Goal: Information Seeking & Learning: Learn about a topic

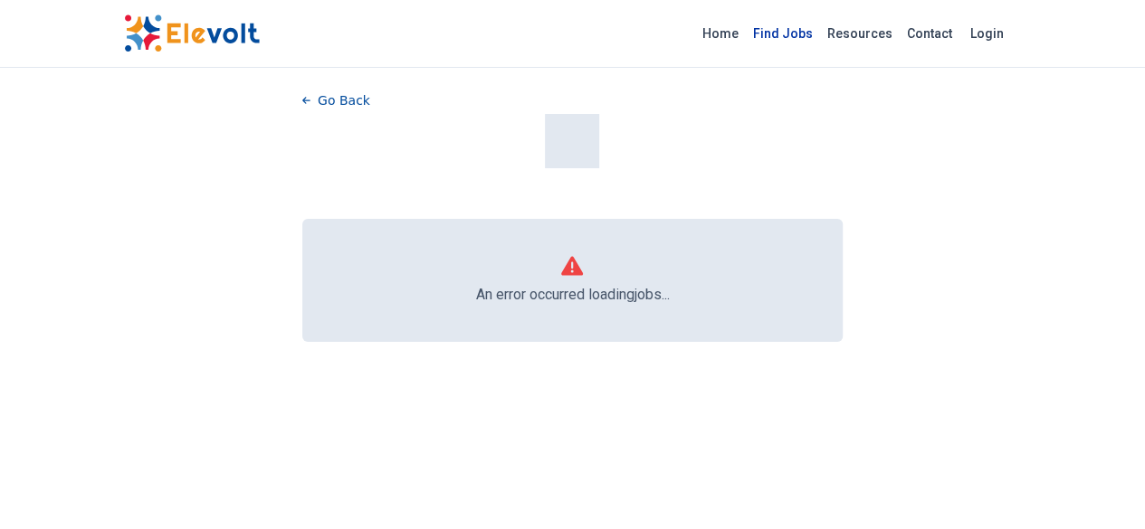
click at [820, 26] on link "Find Jobs" at bounding box center [783, 33] width 74 height 29
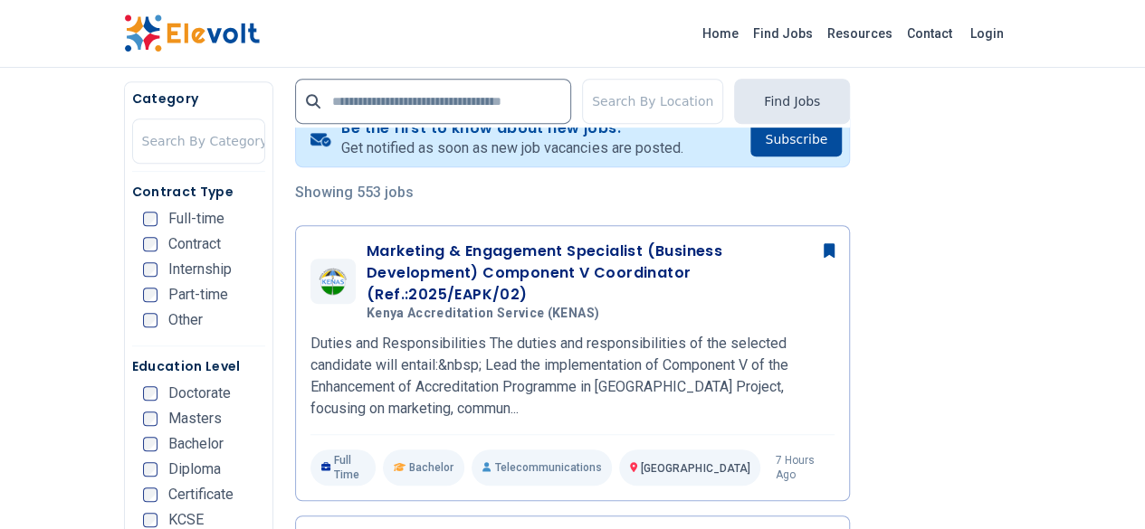
scroll to position [378, 0]
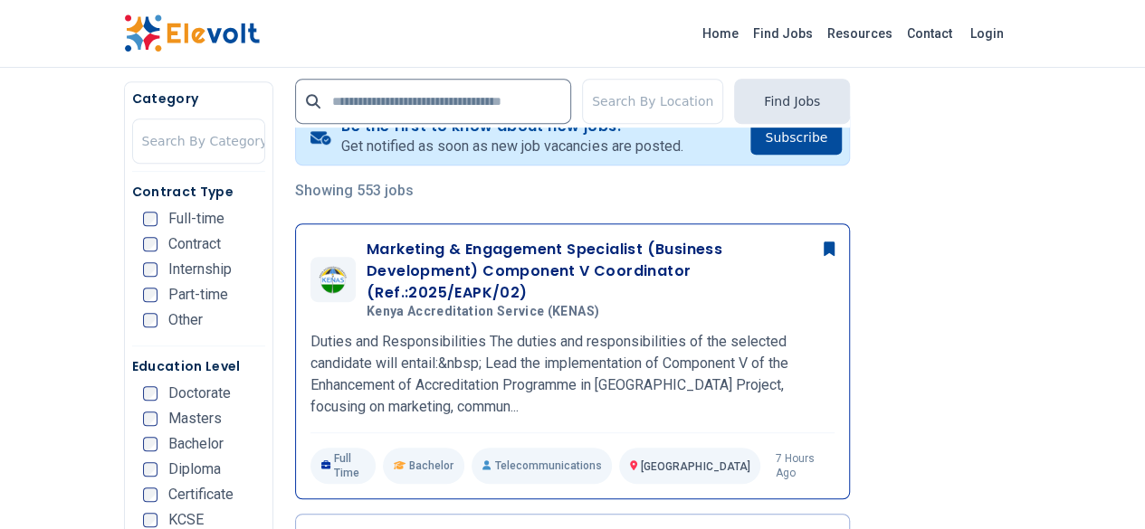
click at [393, 304] on span "Kenya Accreditation Service (KENAS)" at bounding box center [482, 312] width 233 height 16
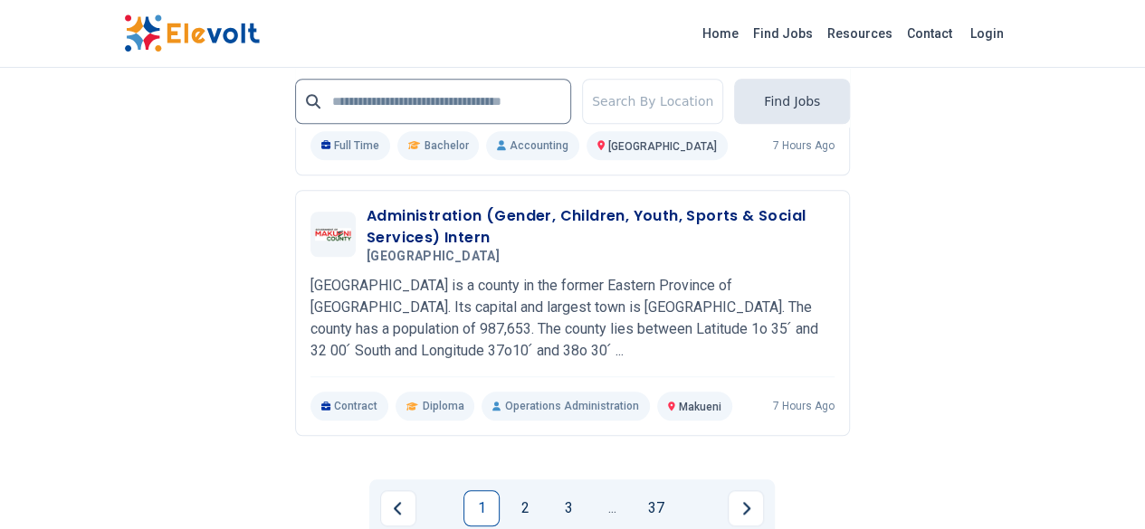
scroll to position [4145, 0]
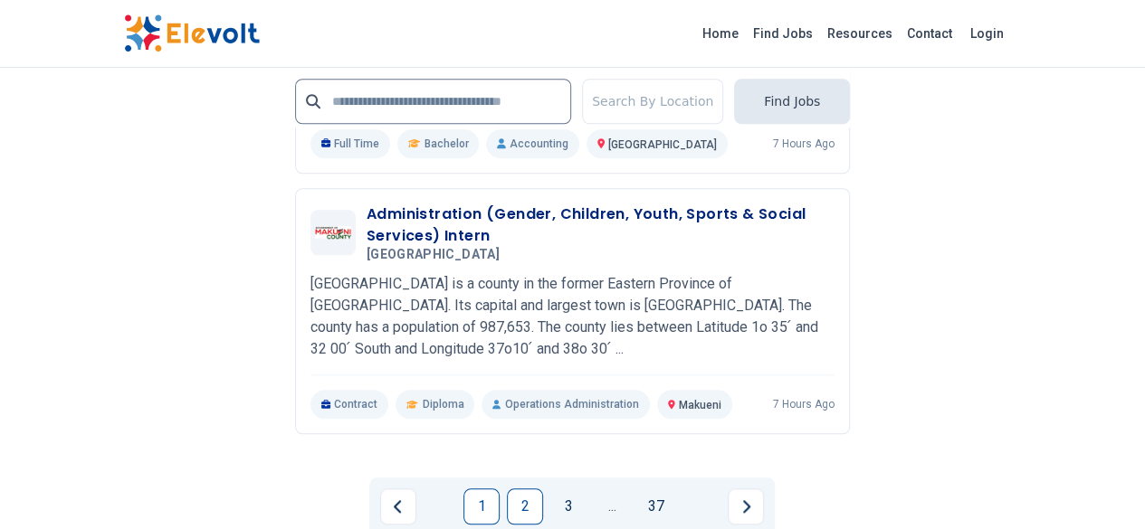
click at [530, 489] on link "2" at bounding box center [525, 507] width 36 height 36
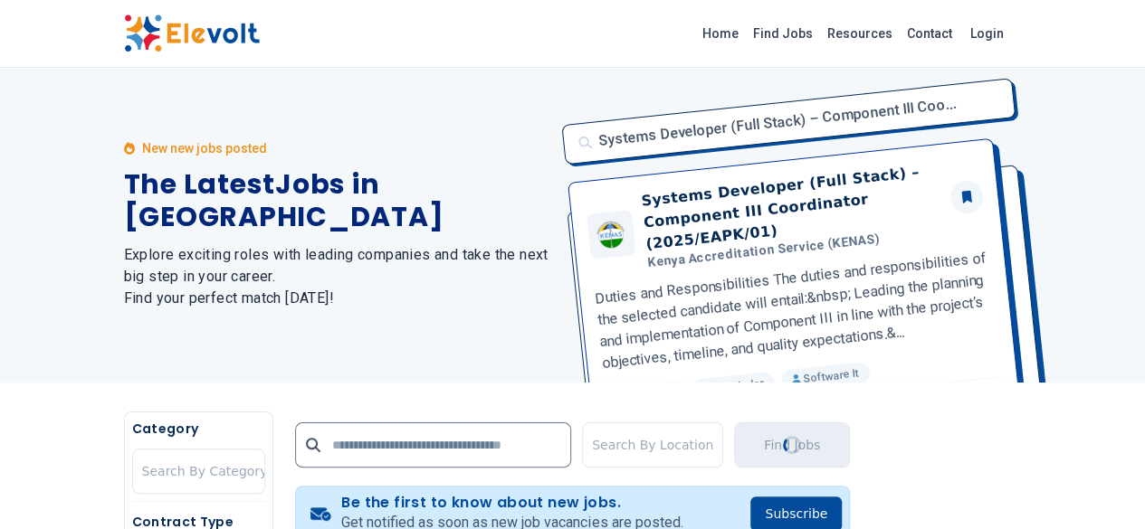
scroll to position [0, 0]
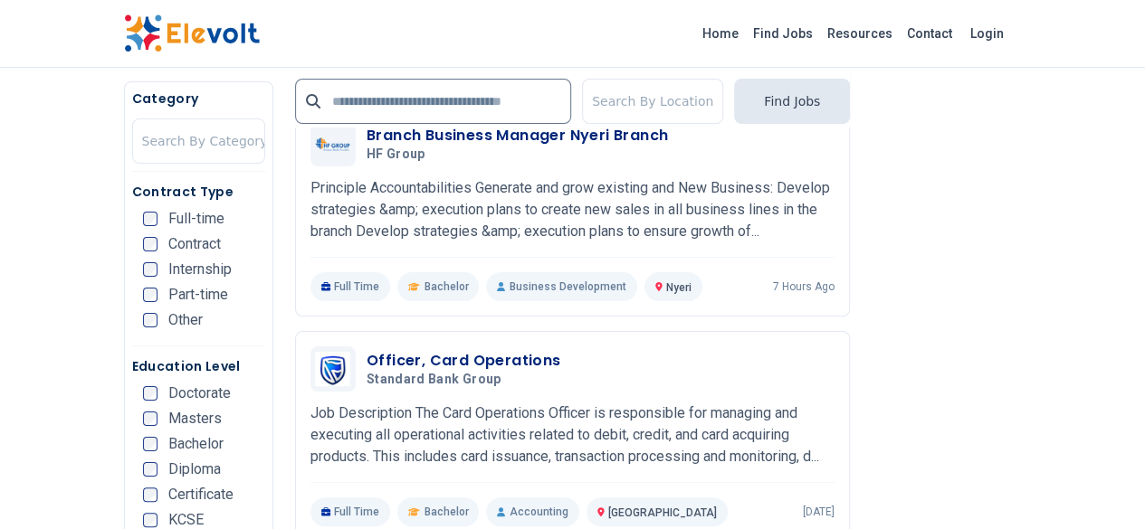
scroll to position [3377, 0]
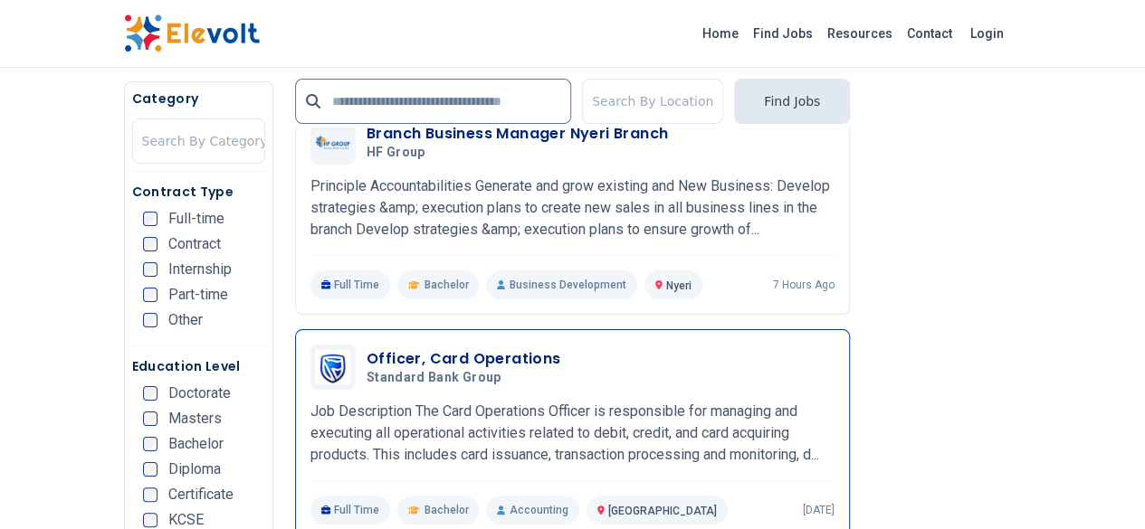
click at [445, 348] on h3 "Officer, Card Operations" at bounding box center [463, 359] width 195 height 22
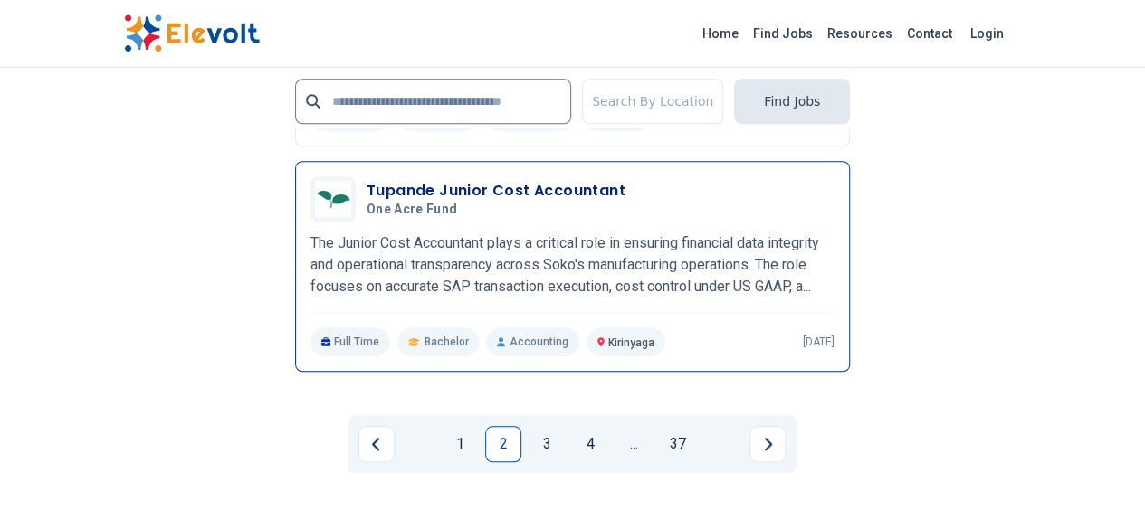
scroll to position [4116, 0]
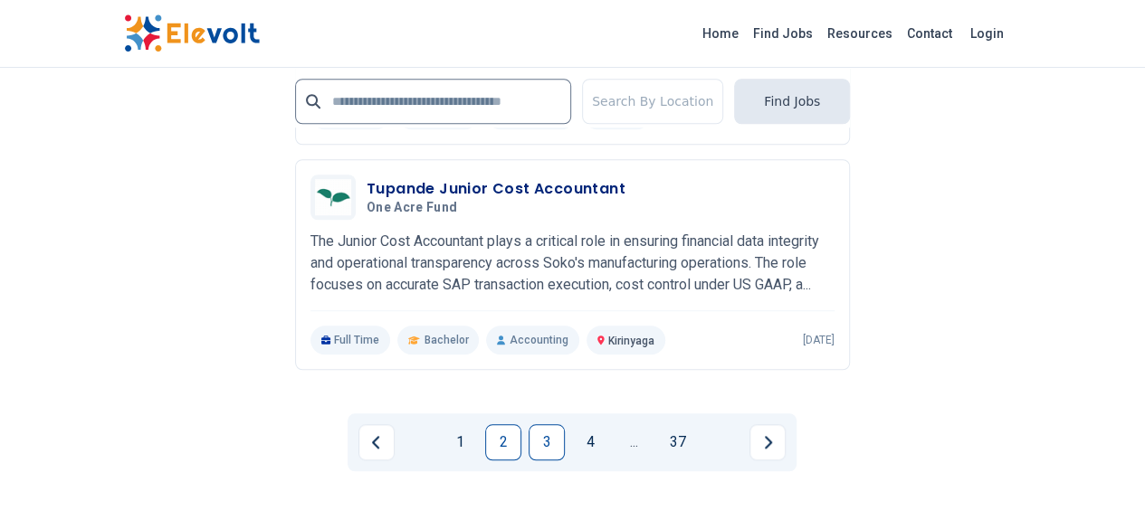
click at [546, 424] on link "3" at bounding box center [546, 442] width 36 height 36
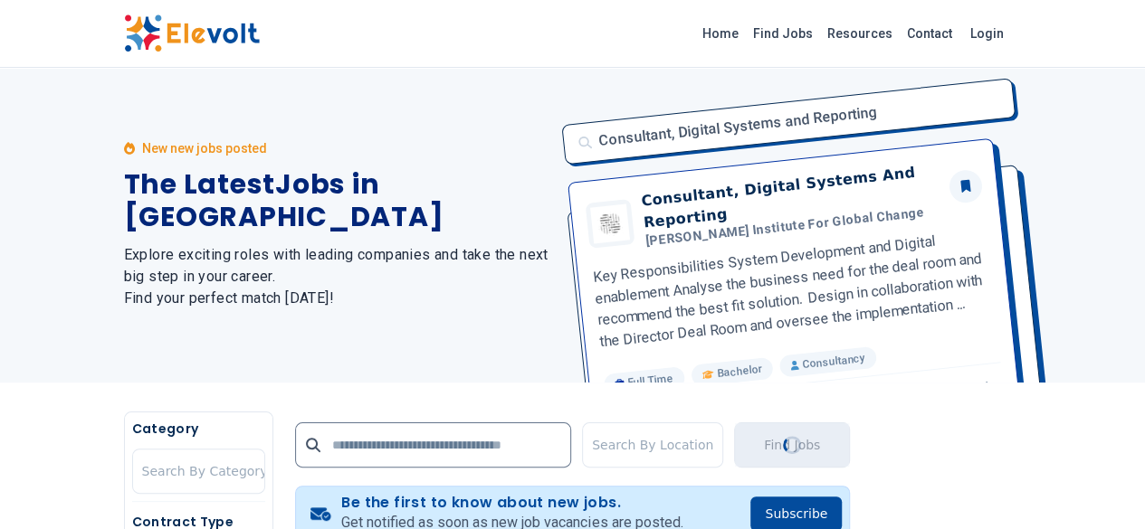
scroll to position [0, 0]
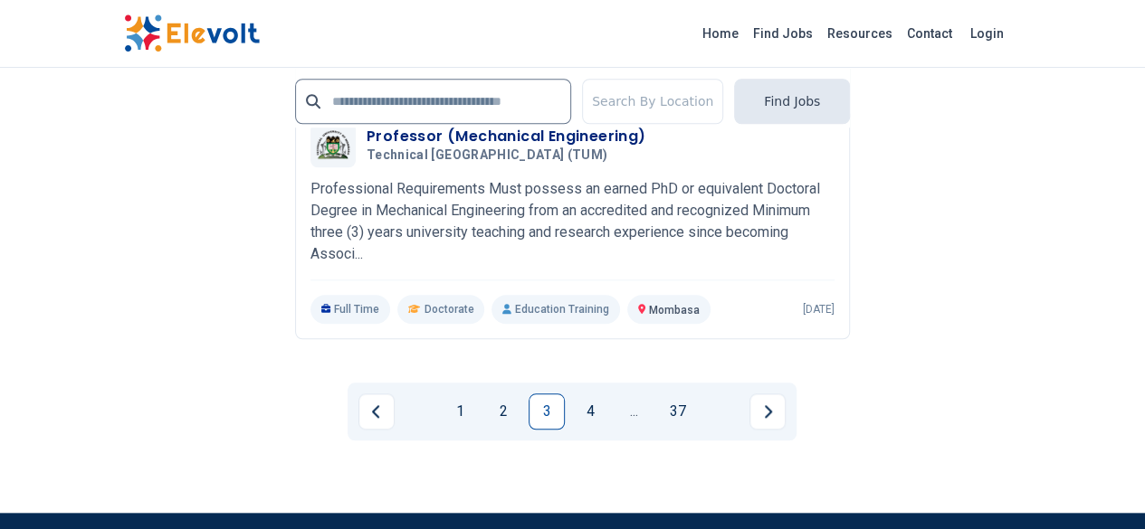
scroll to position [4152, 0]
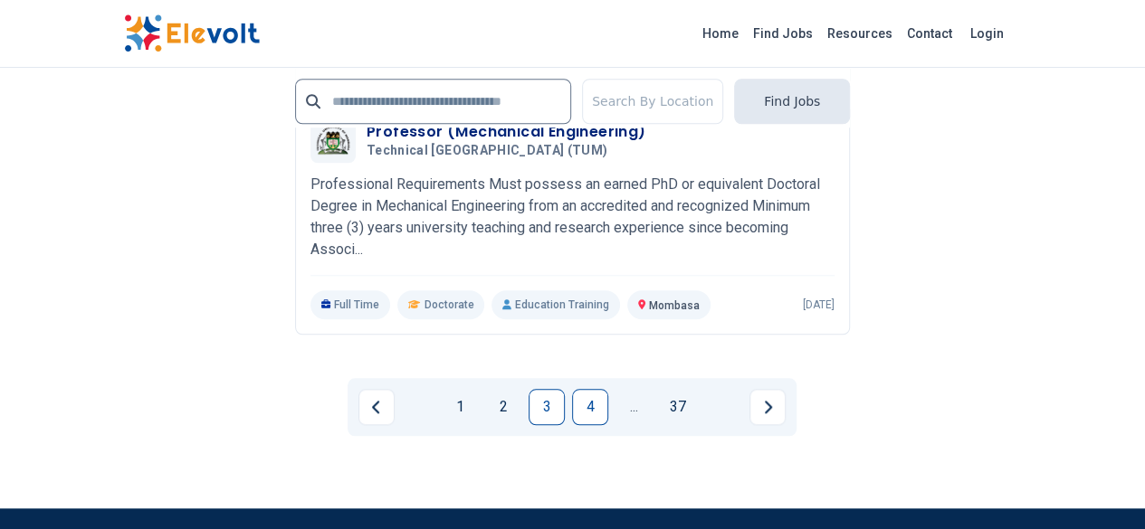
click at [594, 389] on link "4" at bounding box center [590, 407] width 36 height 36
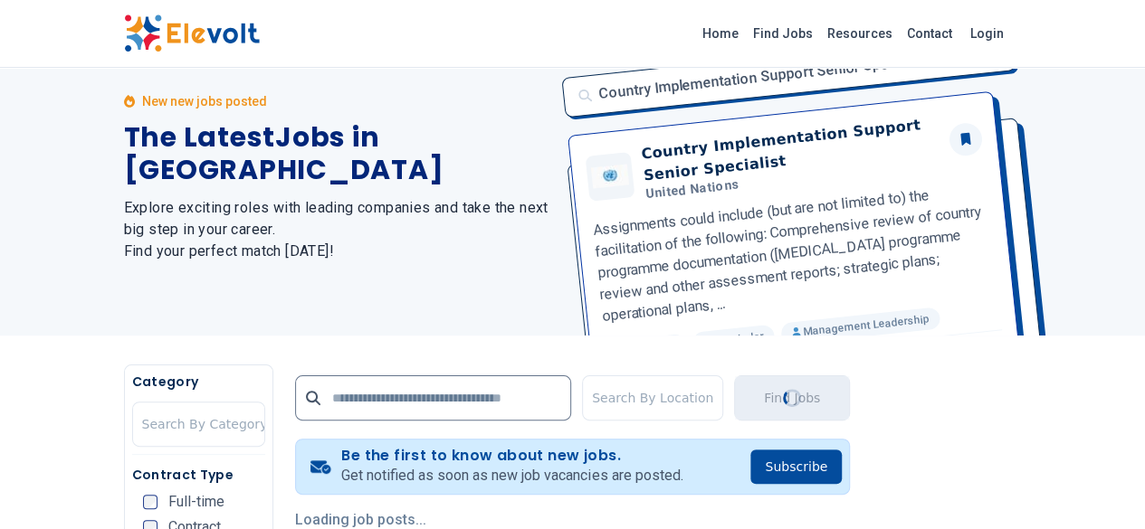
scroll to position [0, 0]
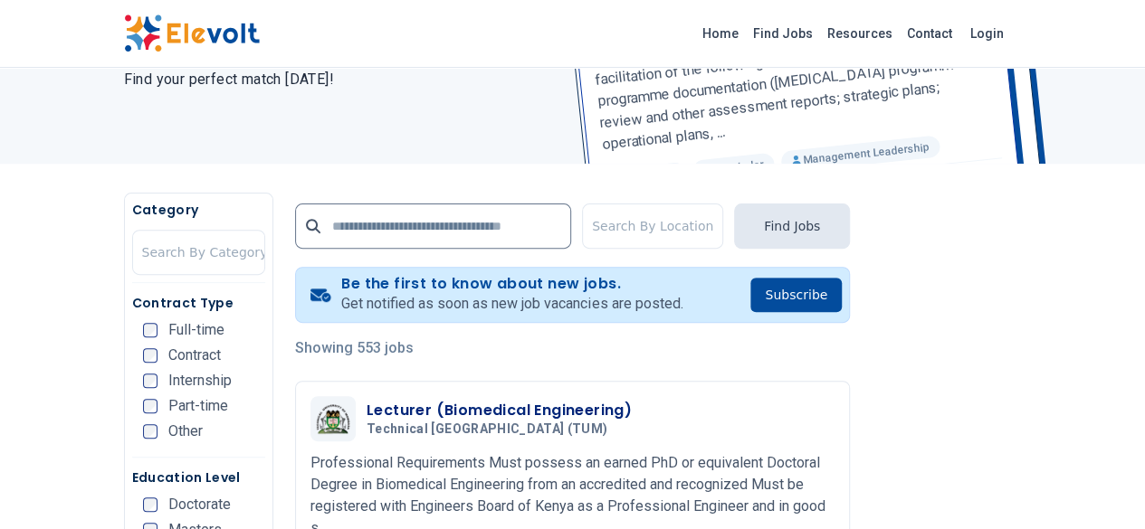
scroll to position [224, 0]
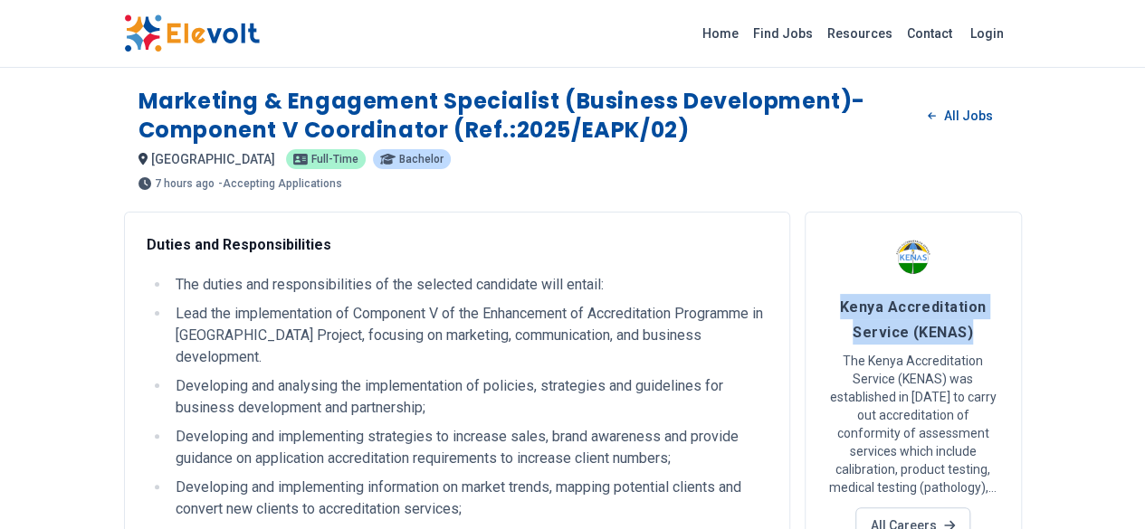
drag, startPoint x: 900, startPoint y: 308, endPoint x: 1047, endPoint y: 334, distance: 148.9
click at [999, 334] on h4 "Kenya Accreditation Service (KENAS)" at bounding box center [913, 319] width 172 height 51
copy span "Kenya Accreditation Service (KENAS)"
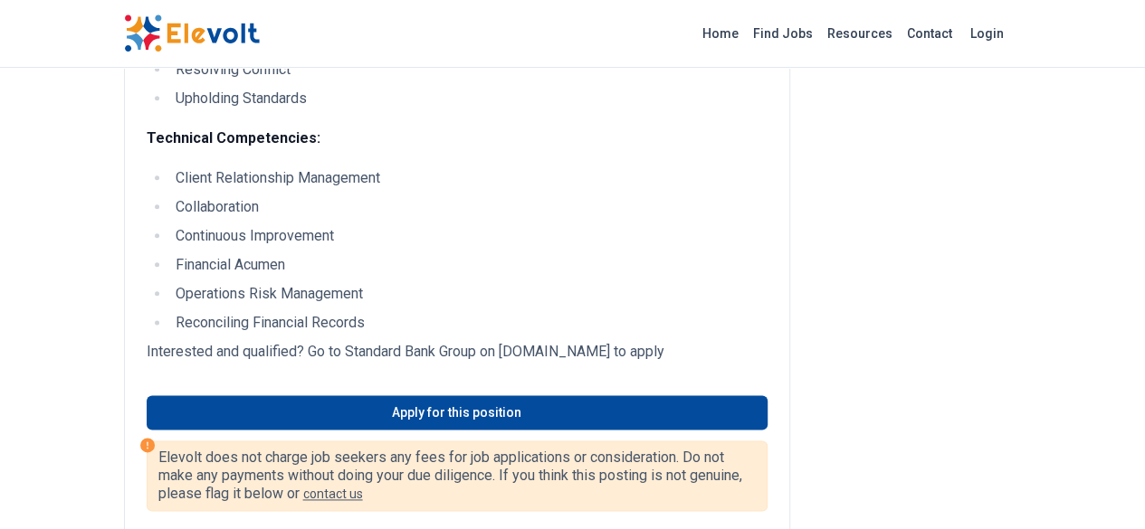
scroll to position [1005, 0]
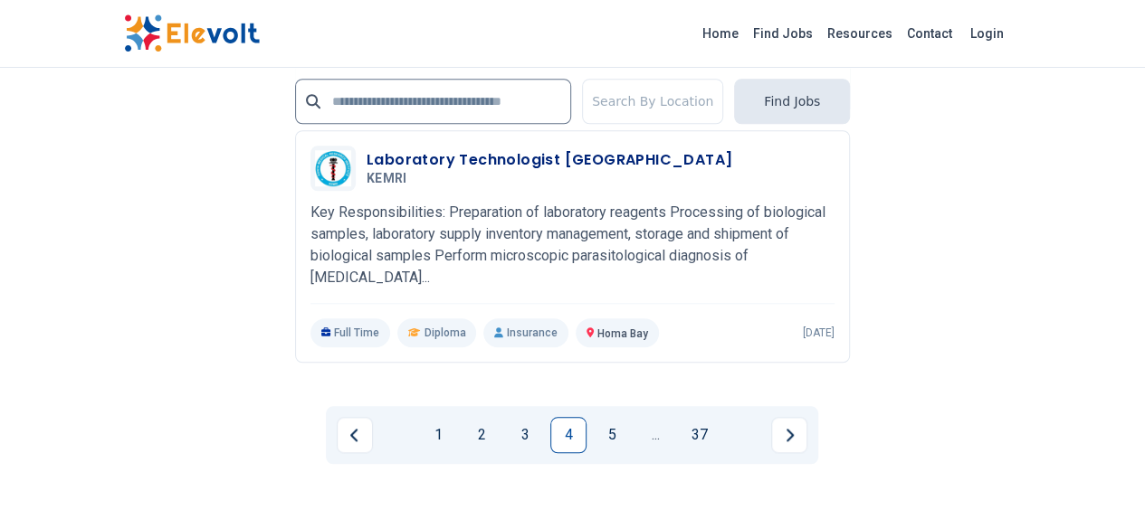
scroll to position [4096, 0]
click at [608, 415] on link "5" at bounding box center [612, 433] width 36 height 36
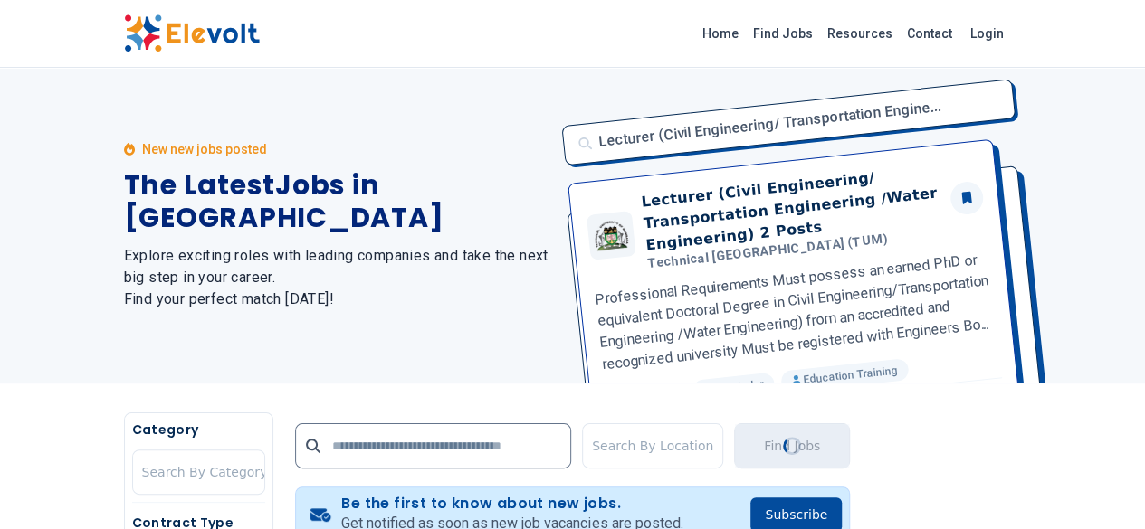
scroll to position [0, 0]
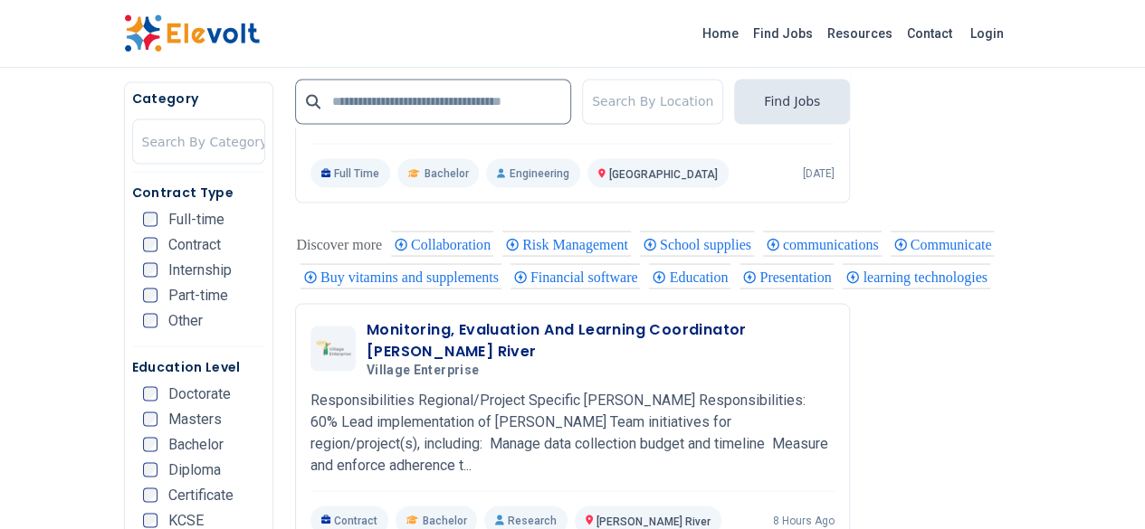
scroll to position [1599, 0]
click at [650, 318] on h3 "Monitoring, Evaluation And Learning Coordinator Tana River" at bounding box center [600, 339] width 468 height 43
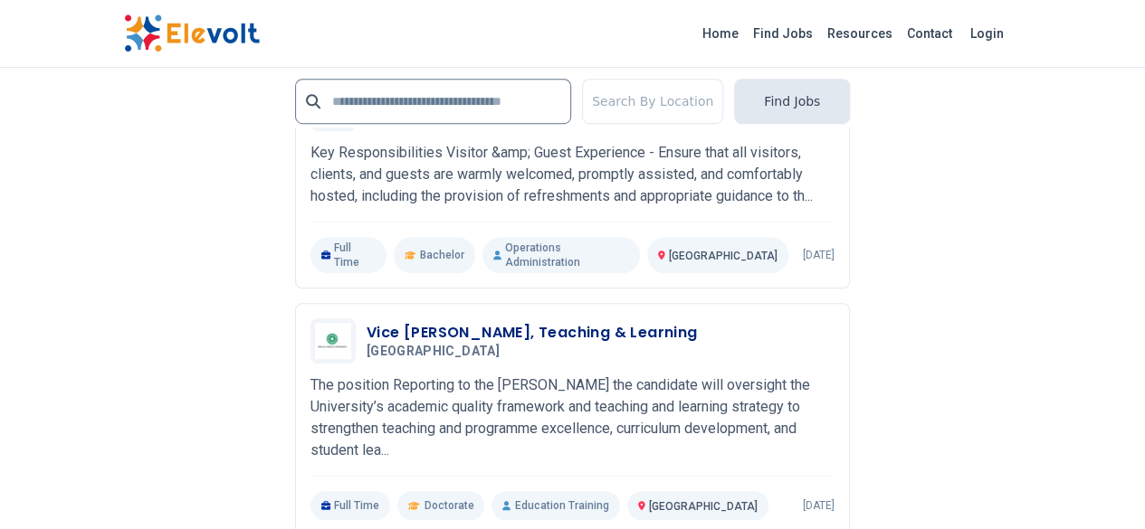
scroll to position [4006, 0]
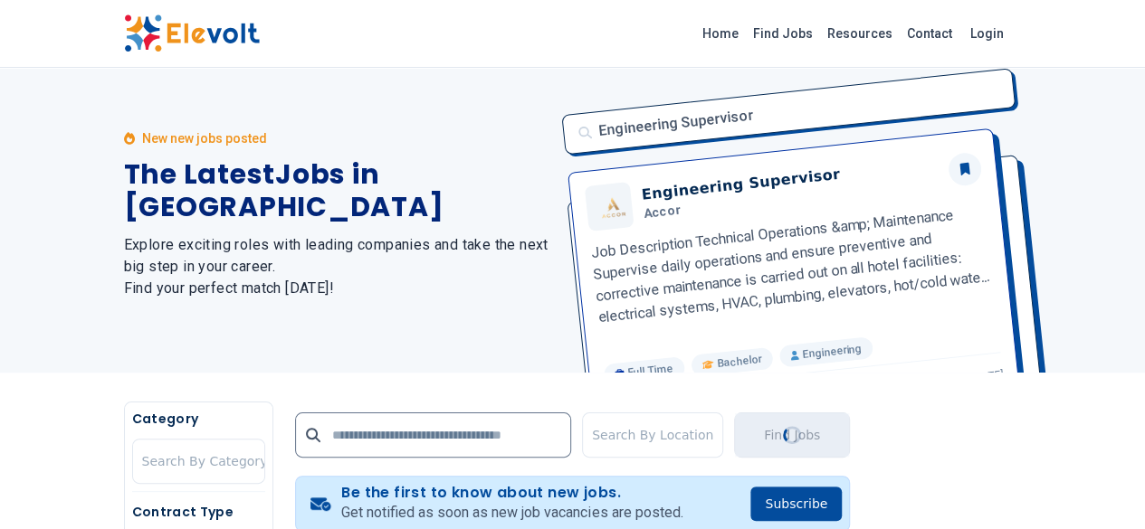
scroll to position [0, 0]
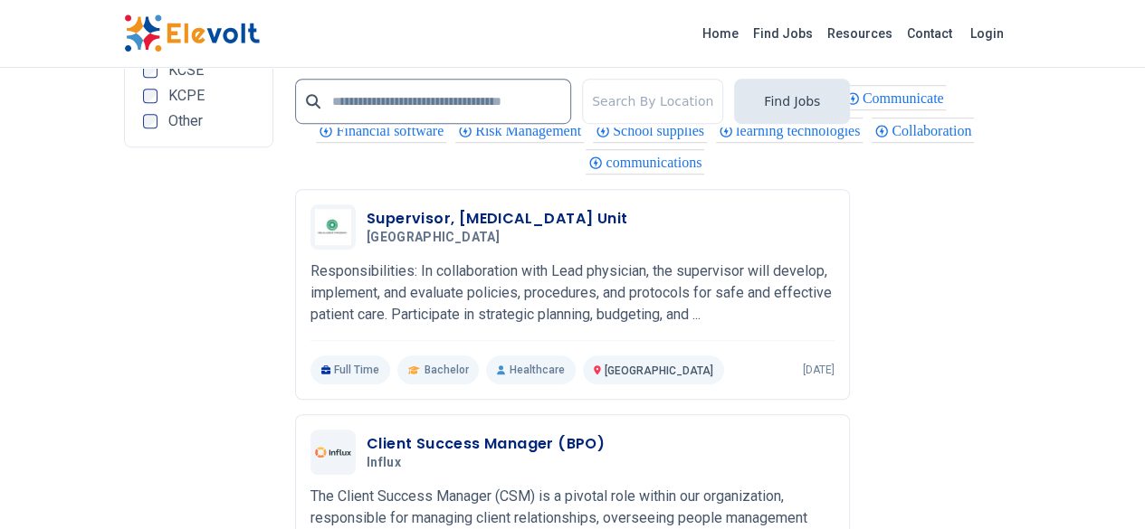
scroll to position [3964, 0]
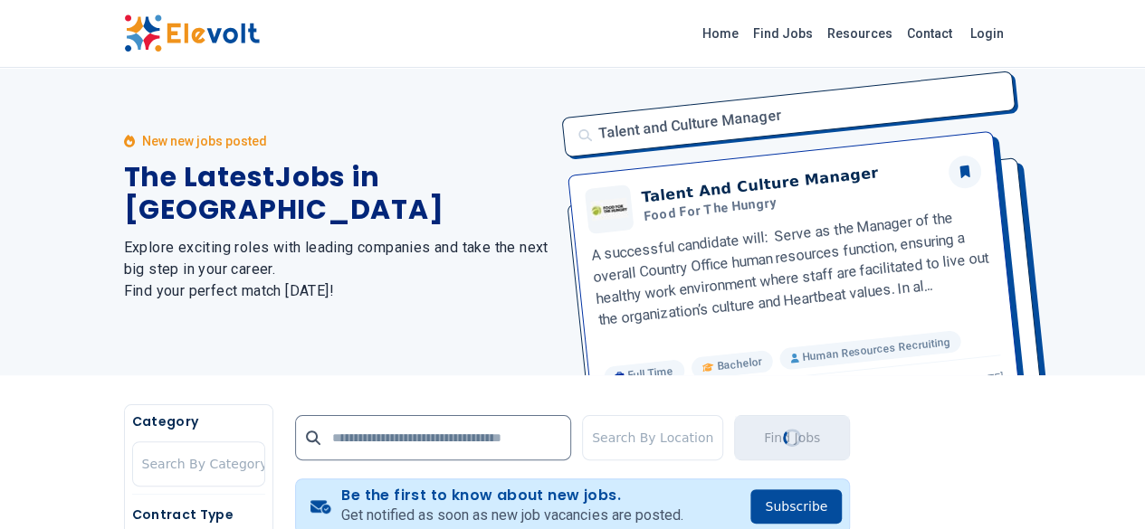
scroll to position [0, 0]
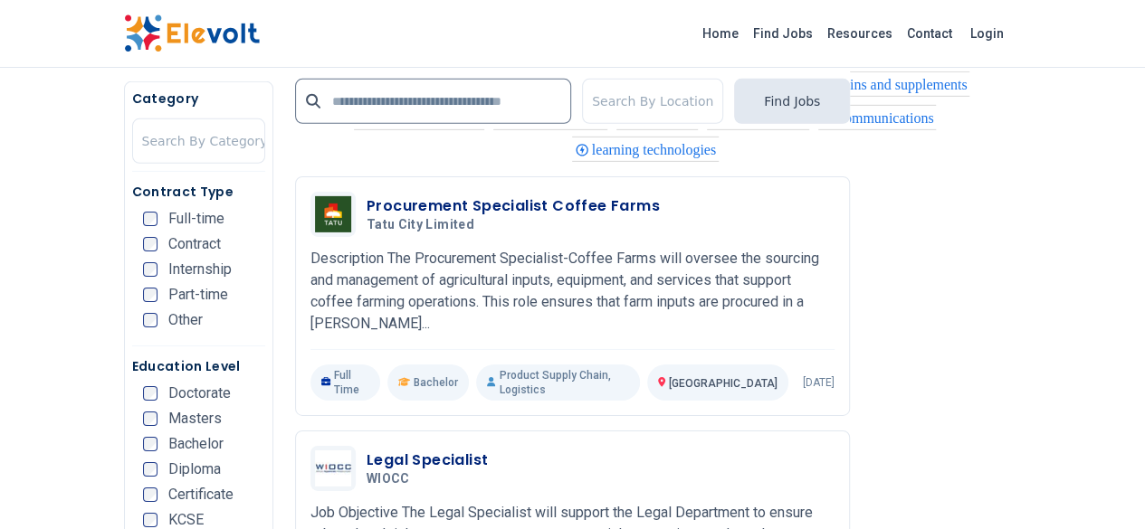
scroll to position [2834, 0]
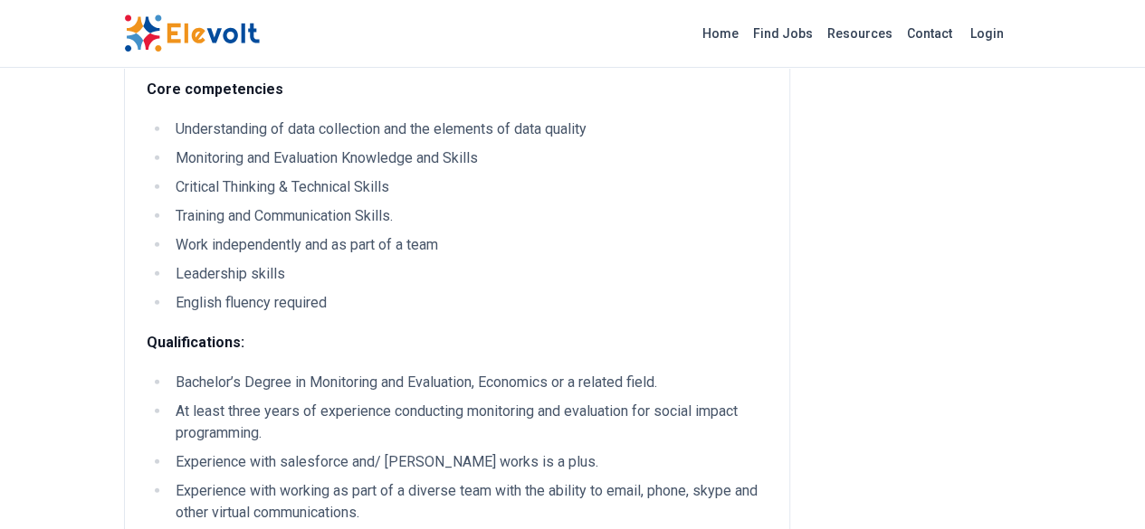
scroll to position [2328, 0]
